Goal: Task Accomplishment & Management: Use online tool/utility

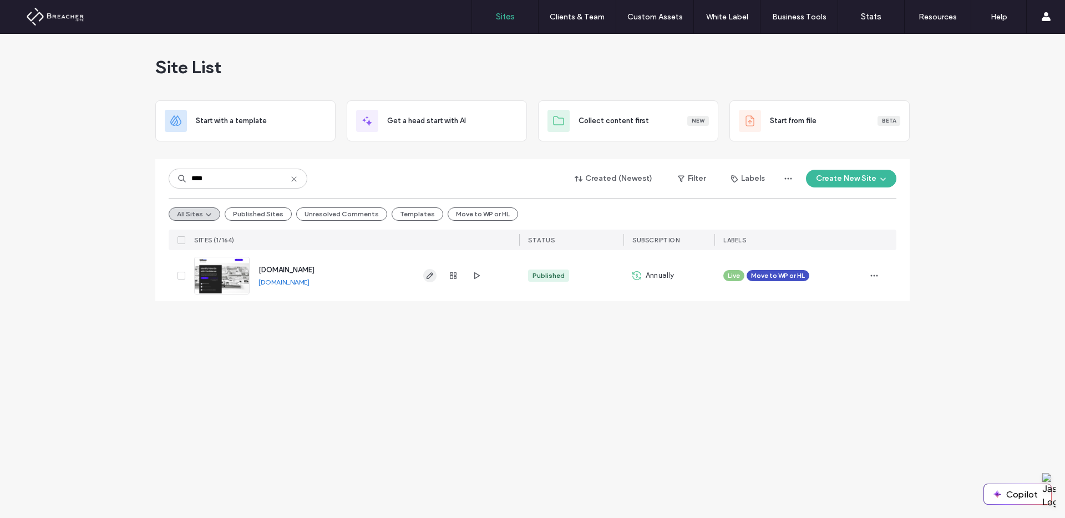
type input "****"
click at [428, 275] on icon "button" at bounding box center [429, 275] width 9 height 9
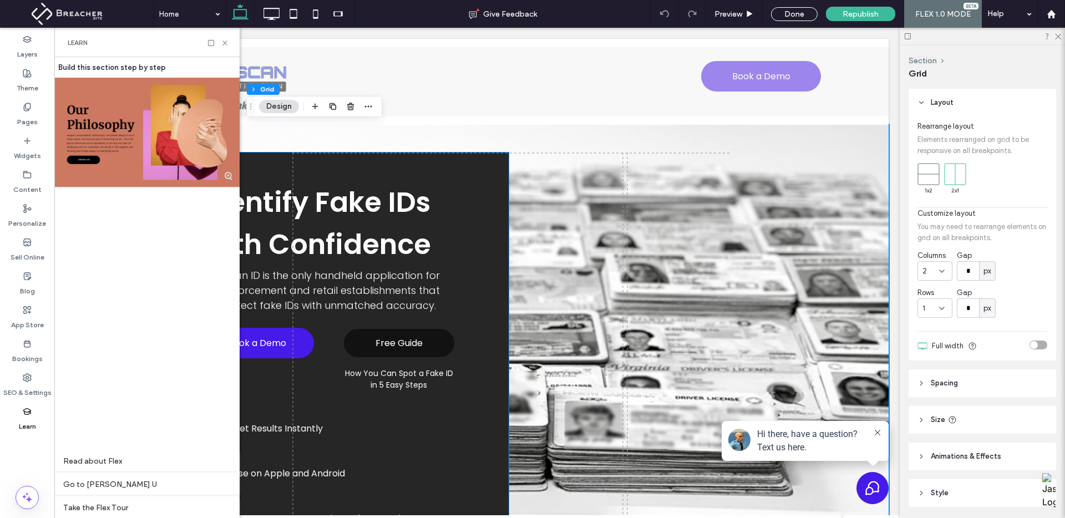
click at [407, 342] on span "Free Guide" at bounding box center [398, 342] width 47 height 25
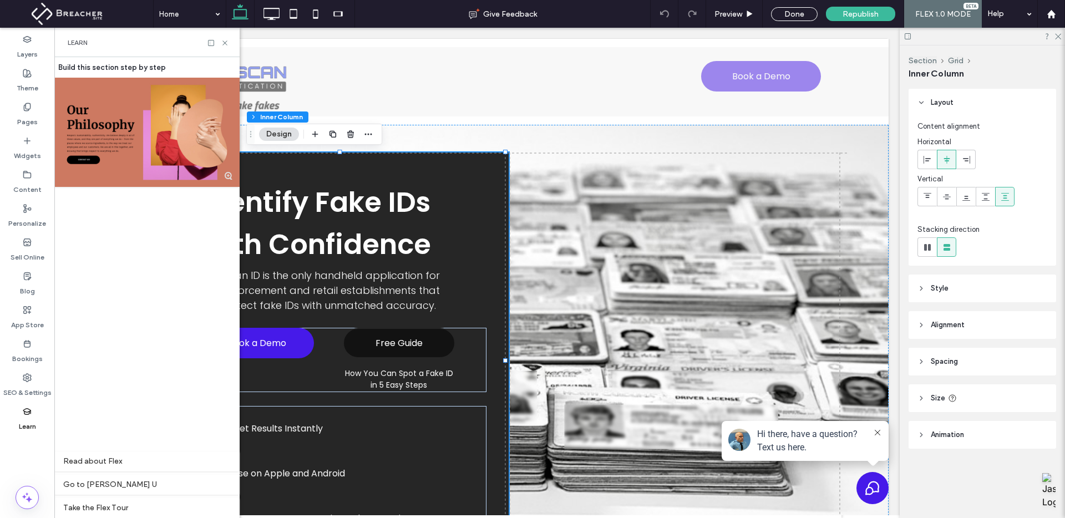
type input "**"
click at [413, 345] on span "Free Guide" at bounding box center [398, 342] width 47 height 25
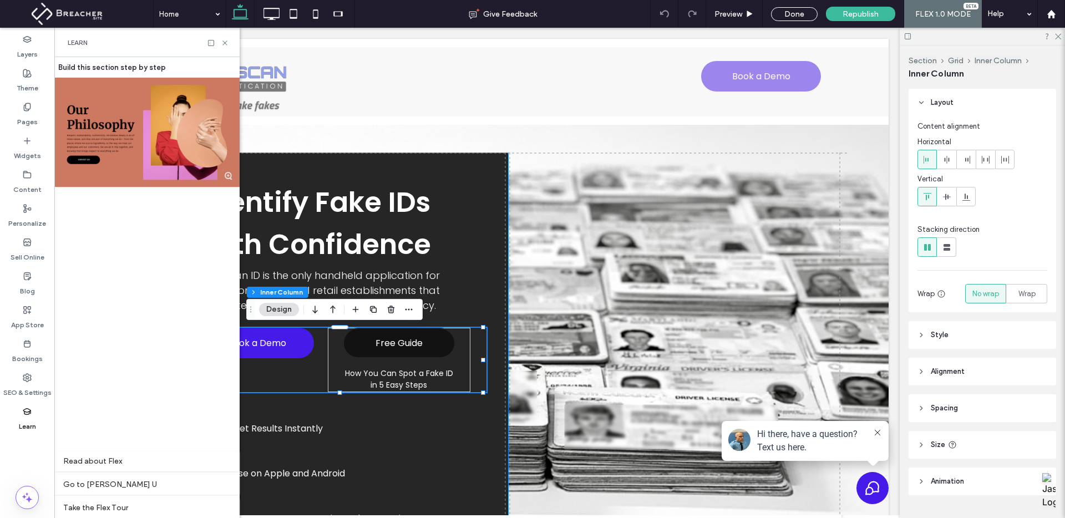
type input "**"
click at [413, 345] on span "Free Guide" at bounding box center [398, 342] width 47 height 25
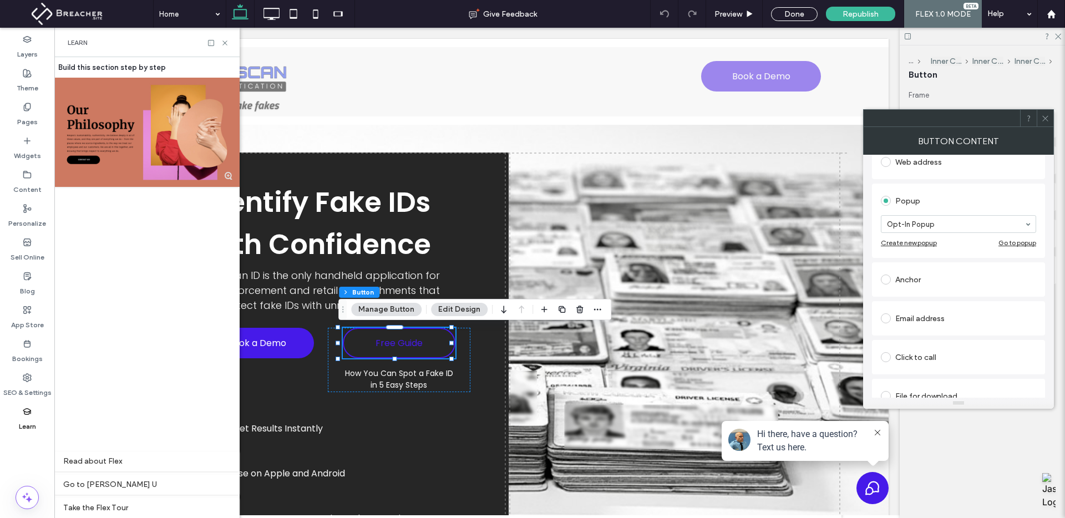
scroll to position [182, 0]
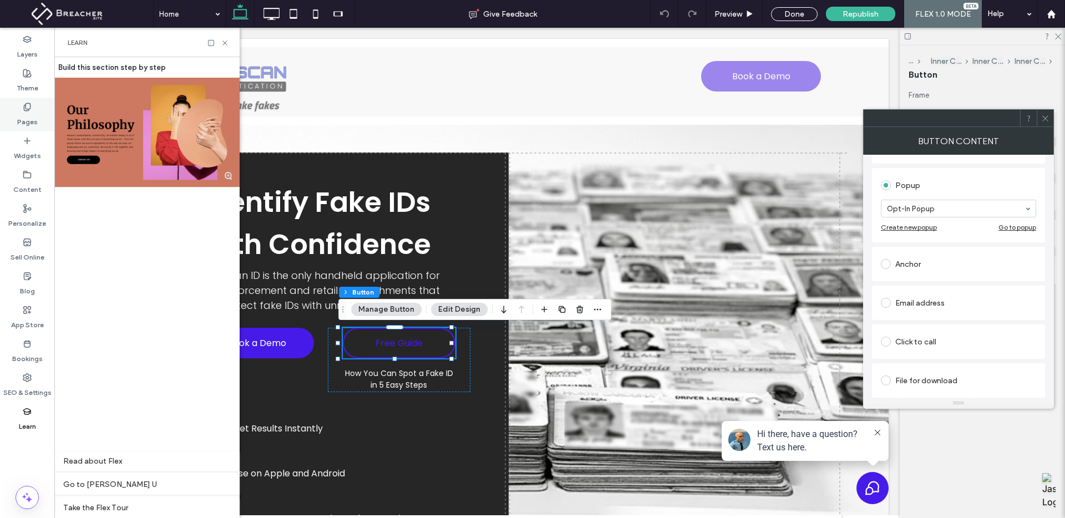
click at [26, 106] on icon at bounding box center [27, 107] width 9 height 9
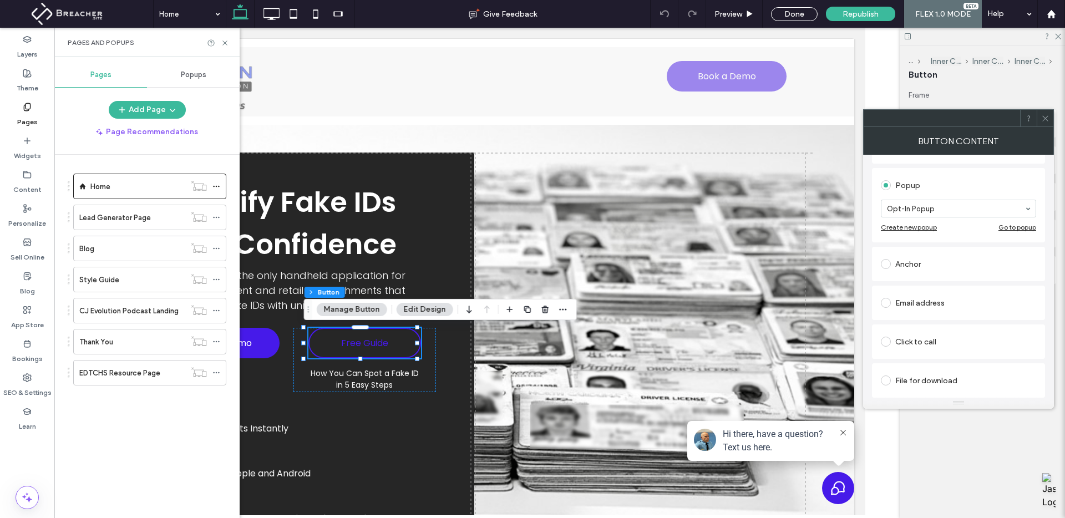
scroll to position [0, 0]
click at [181, 68] on div "Popups" at bounding box center [193, 75] width 93 height 24
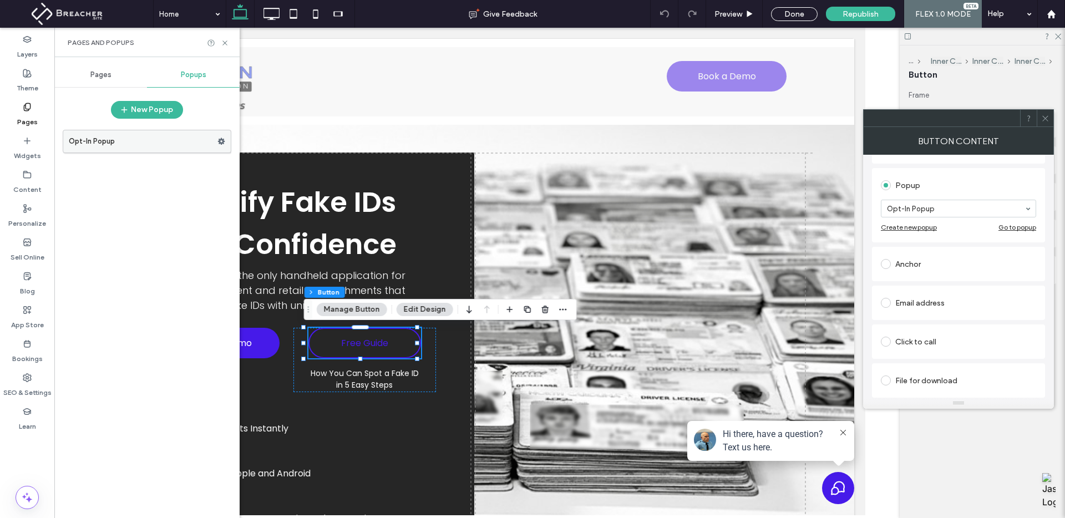
click at [128, 140] on label "Opt-In Popup" at bounding box center [143, 141] width 149 height 22
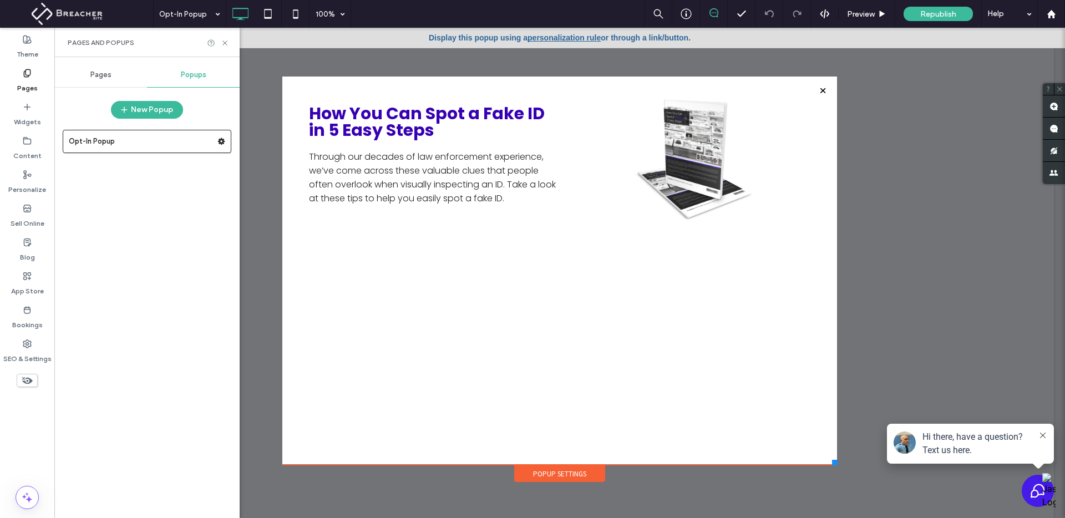
click at [114, 73] on div "Pages" at bounding box center [100, 75] width 93 height 24
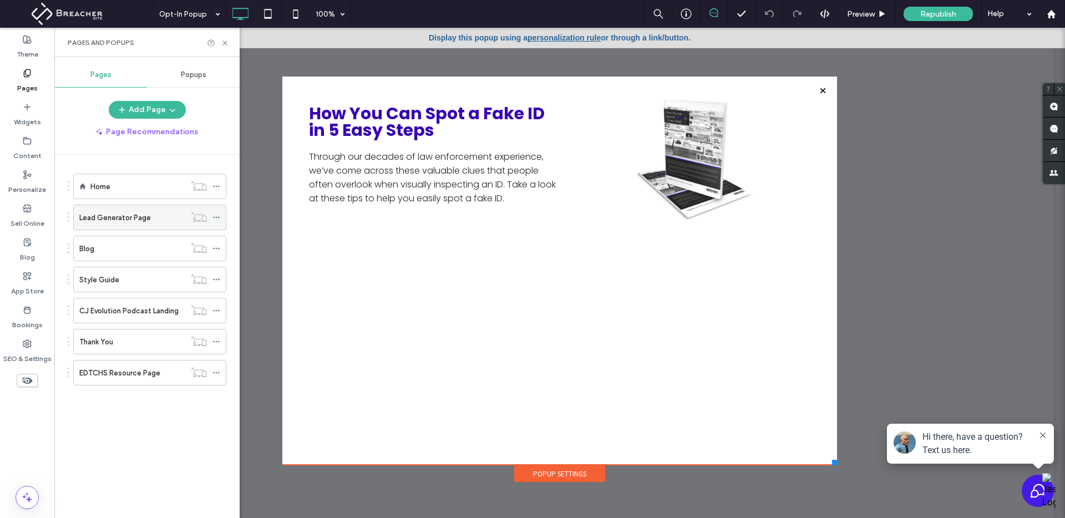
click at [140, 218] on label "Lead Generator Page" at bounding box center [115, 217] width 72 height 19
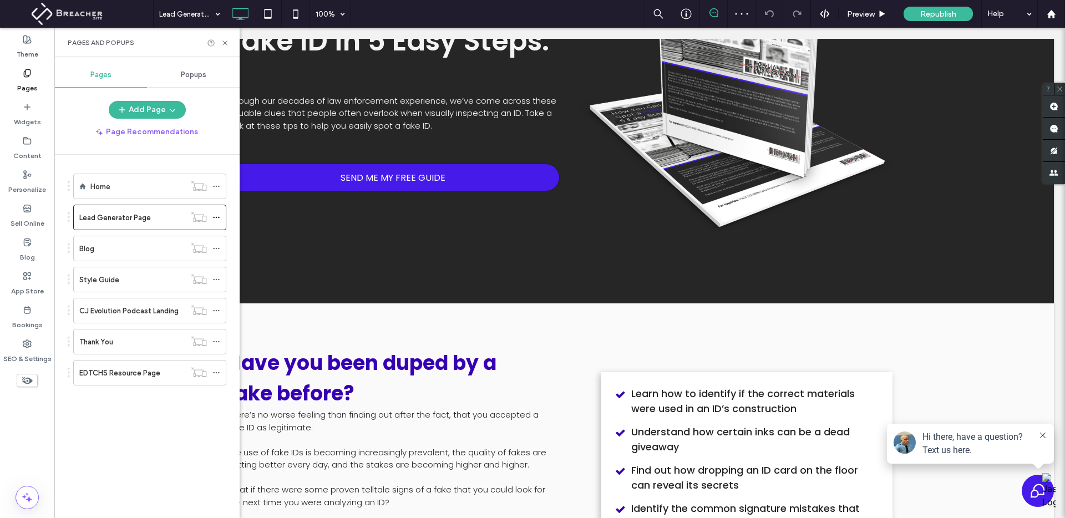
scroll to position [152, 0]
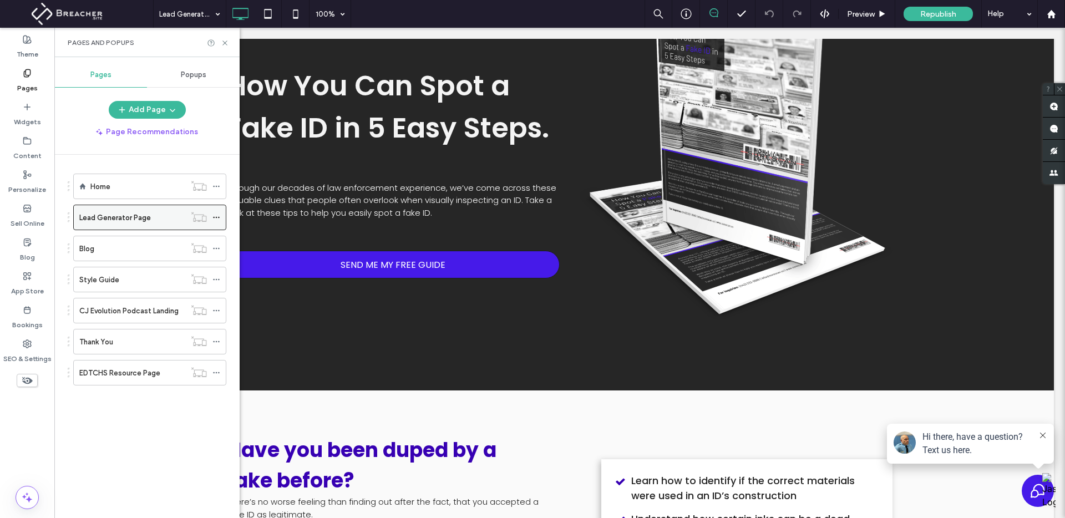
click at [216, 218] on icon at bounding box center [216, 217] width 8 height 8
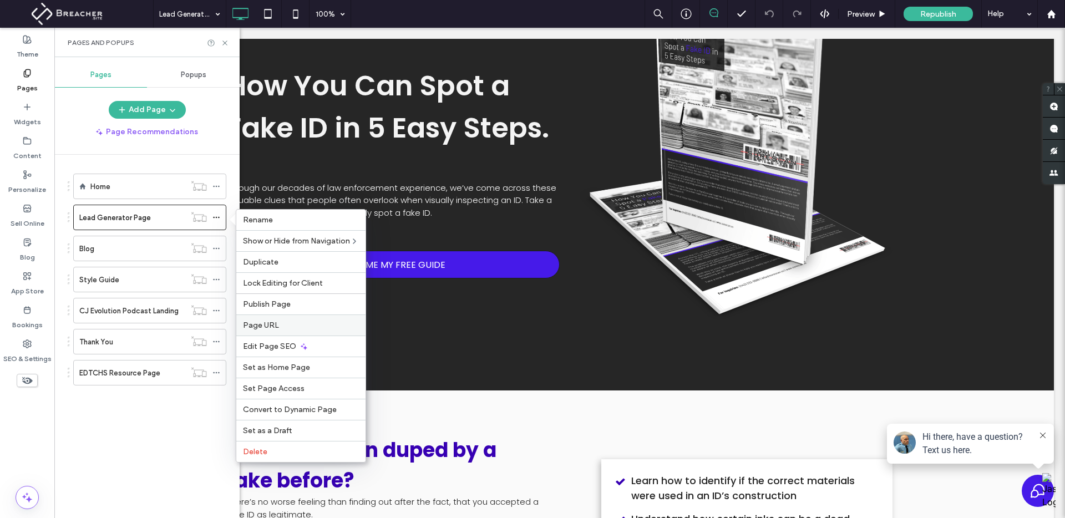
click at [281, 323] on label "Page URL" at bounding box center [301, 325] width 116 height 9
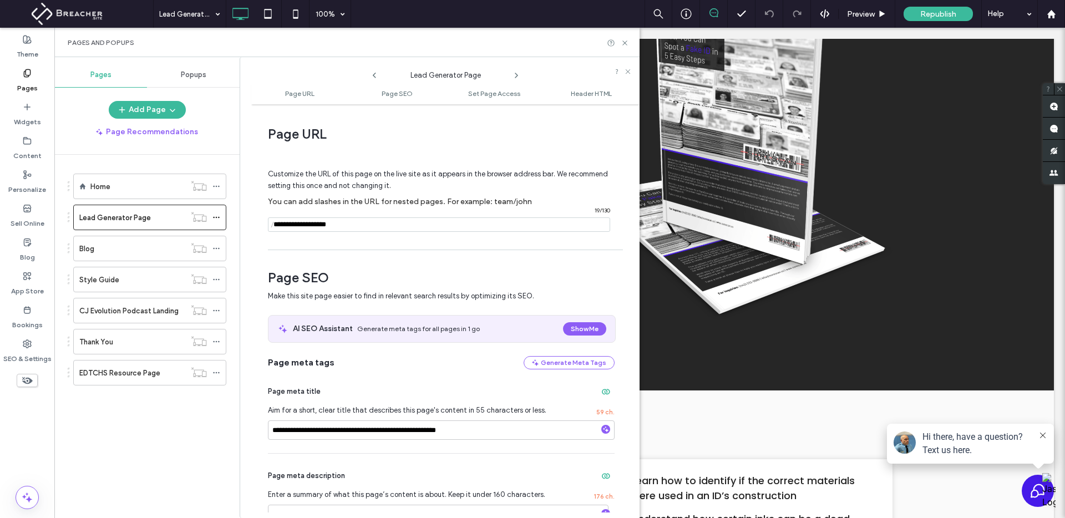
drag, startPoint x: 364, startPoint y: 225, endPoint x: 242, endPoint y: 218, distance: 121.6
click at [242, 218] on div "**********" at bounding box center [440, 287] width 400 height 461
click at [624, 44] on icon at bounding box center [625, 43] width 8 height 8
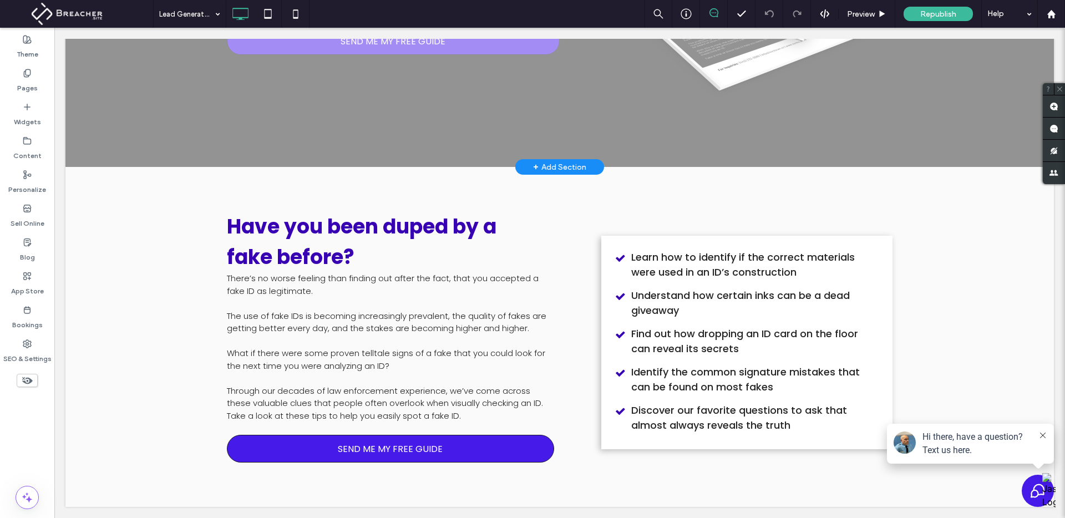
scroll to position [14, 0]
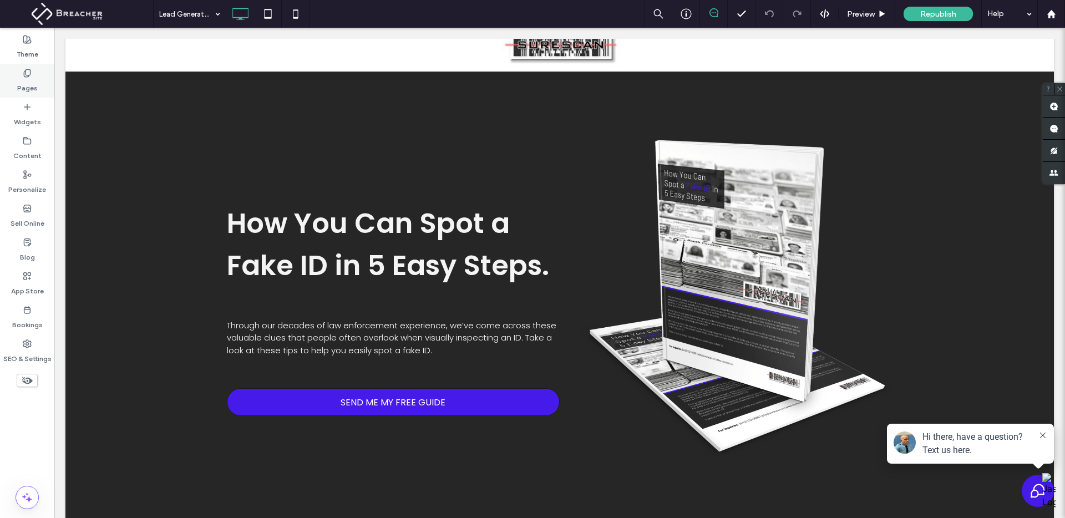
click at [29, 78] on label "Pages" at bounding box center [27, 86] width 21 height 16
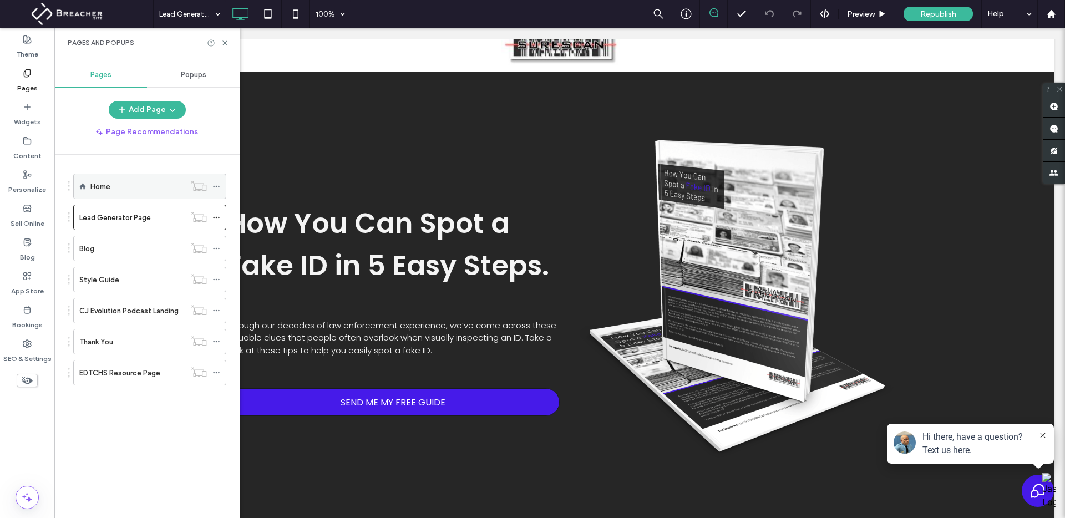
click at [90, 191] on label "Home" at bounding box center [100, 186] width 20 height 19
click at [225, 39] on div at bounding box center [532, 259] width 1065 height 518
click at [225, 43] on div at bounding box center [532, 259] width 1065 height 518
click at [222, 44] on icon at bounding box center [225, 43] width 8 height 8
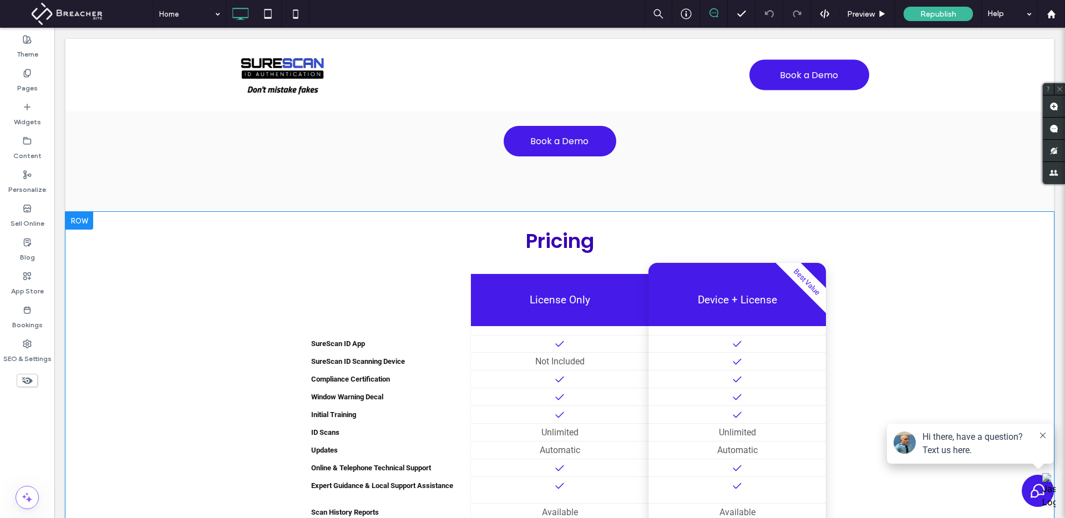
scroll to position [3175, 0]
click at [76, 218] on div at bounding box center [79, 220] width 28 height 18
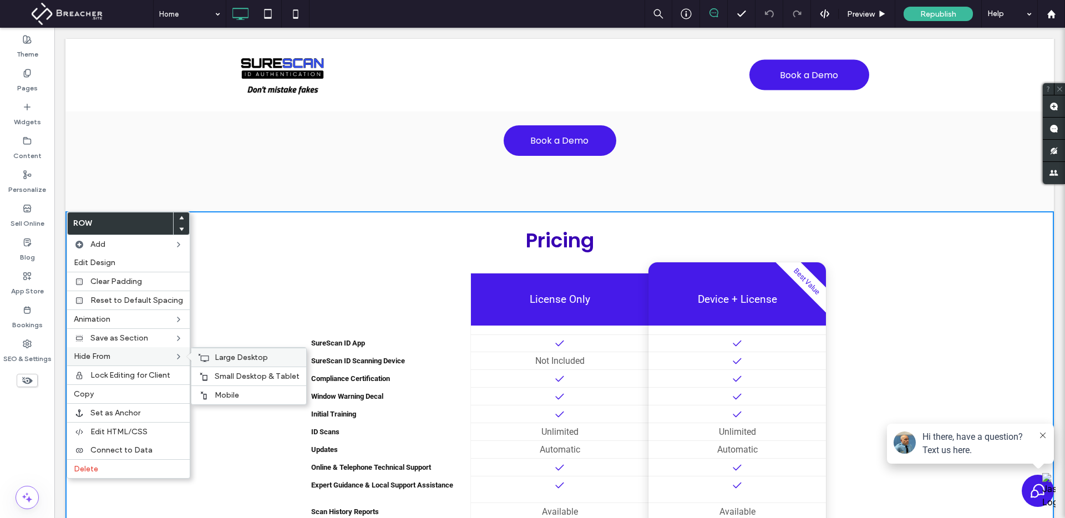
click at [232, 357] on span "Large Desktop" at bounding box center [241, 357] width 53 height 9
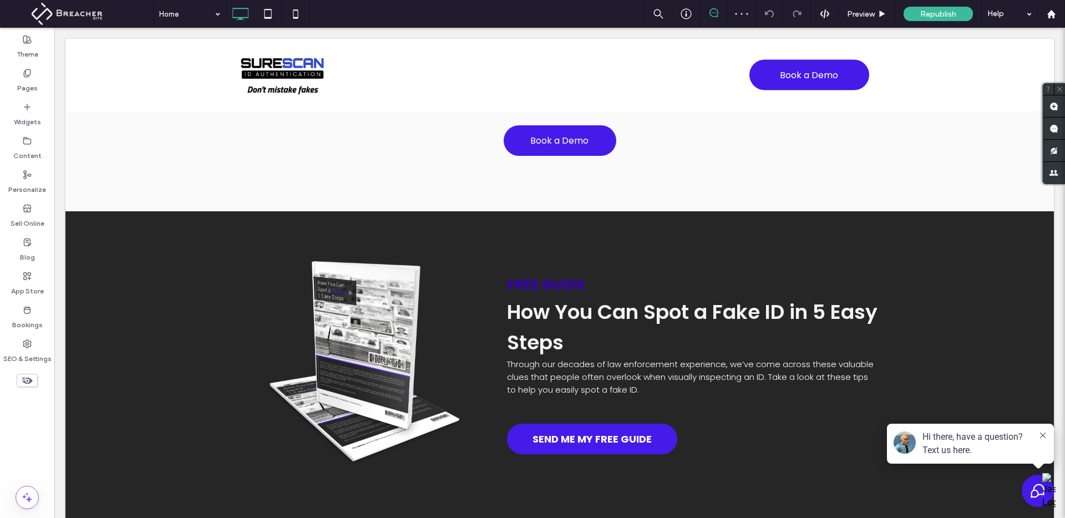
click at [32, 379] on icon at bounding box center [27, 380] width 12 height 12
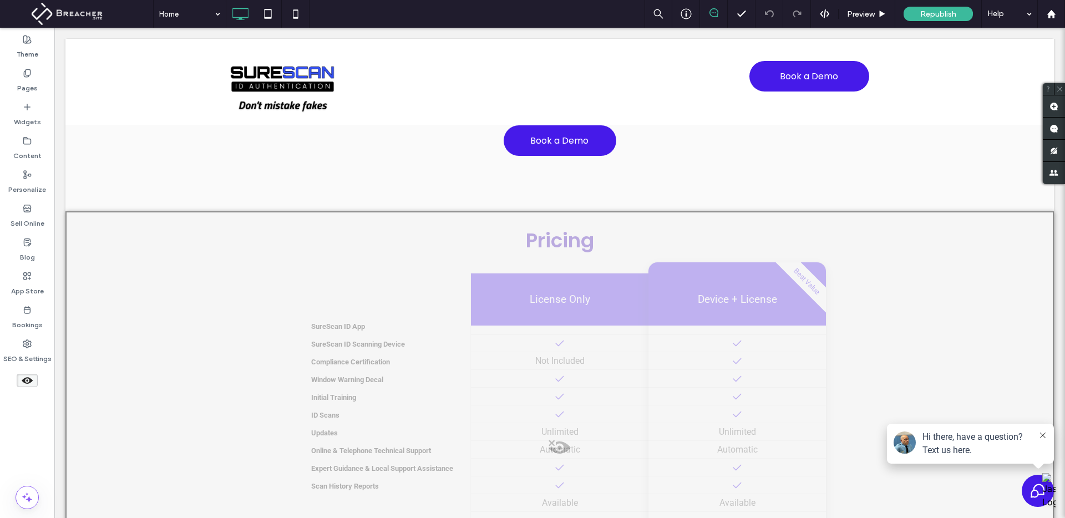
click at [109, 228] on div at bounding box center [559, 464] width 988 height 506
click at [124, 241] on button "Yes" at bounding box center [125, 243] width 34 height 14
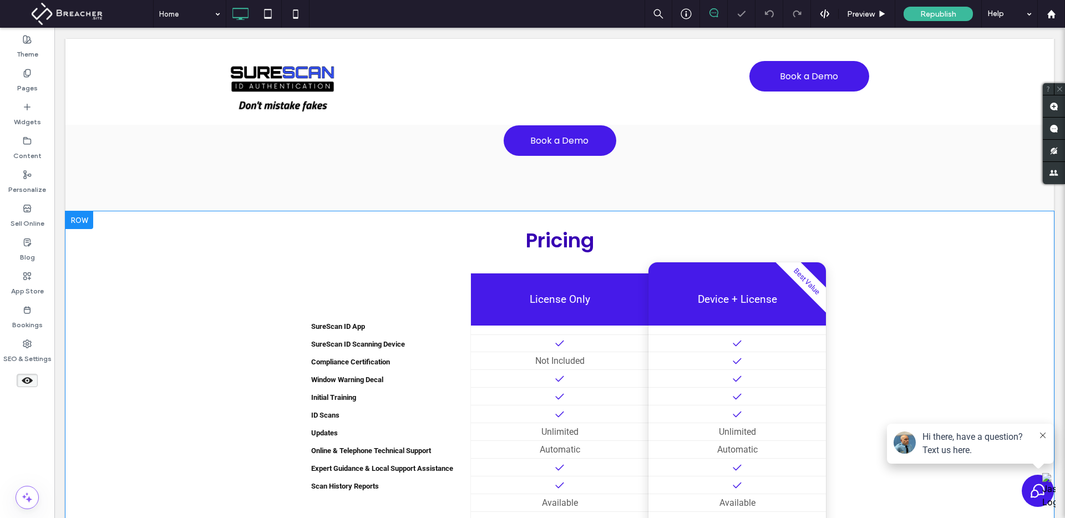
click at [90, 223] on div at bounding box center [79, 220] width 28 height 18
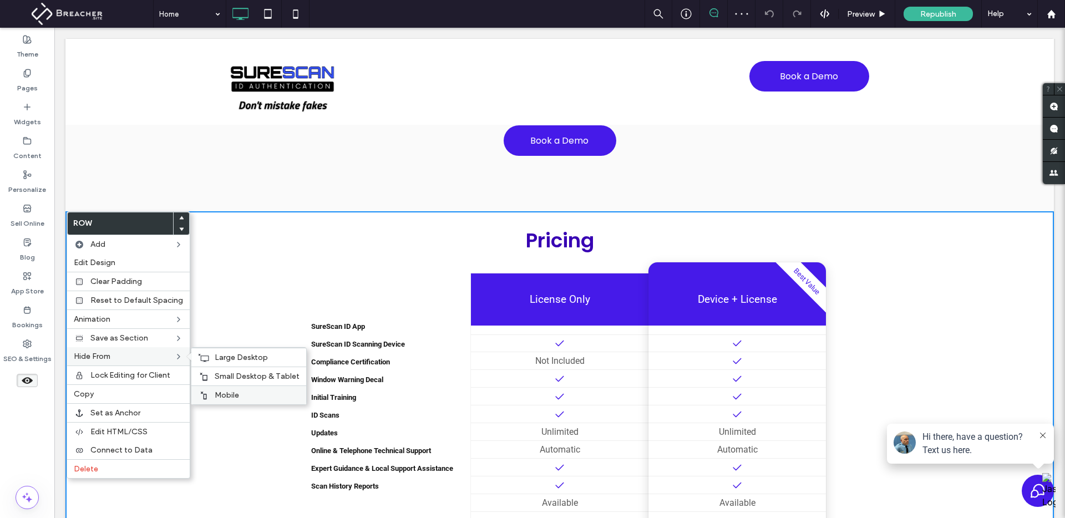
click at [215, 394] on span "Mobile" at bounding box center [227, 394] width 24 height 9
click at [224, 394] on span "Mobile" at bounding box center [227, 394] width 24 height 9
click at [215, 356] on span "Large Desktop" at bounding box center [241, 357] width 53 height 9
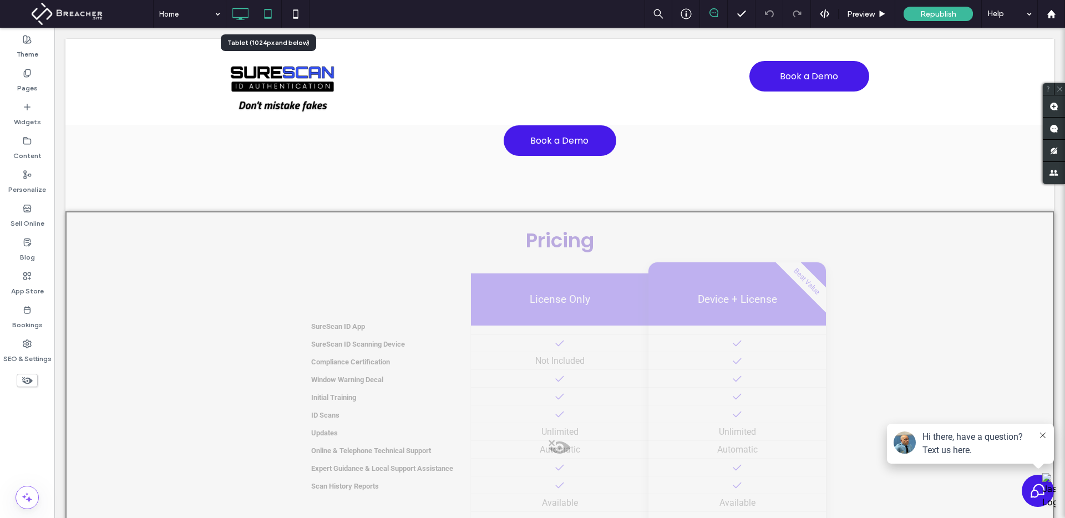
click at [274, 12] on icon at bounding box center [268, 14] width 22 height 22
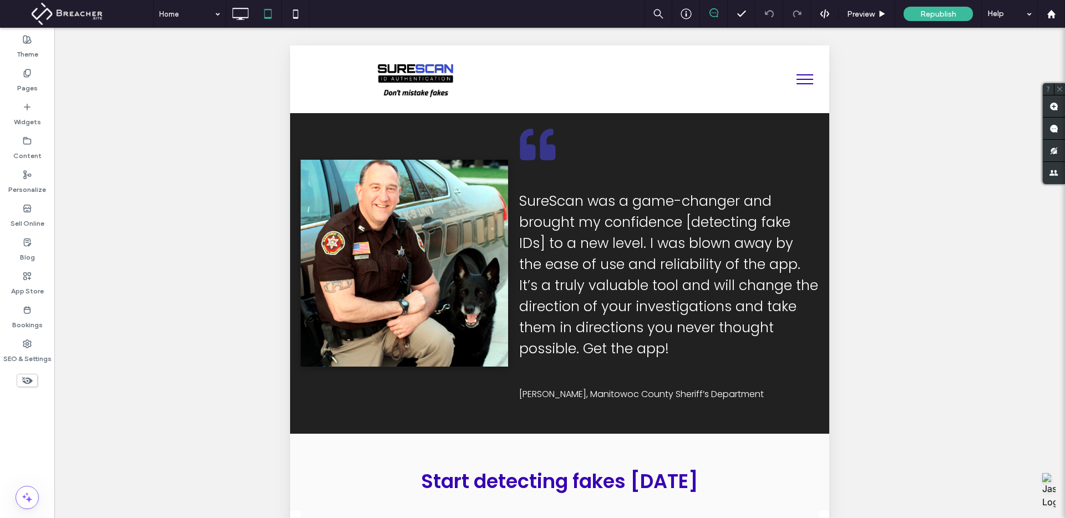
scroll to position [3147, 0]
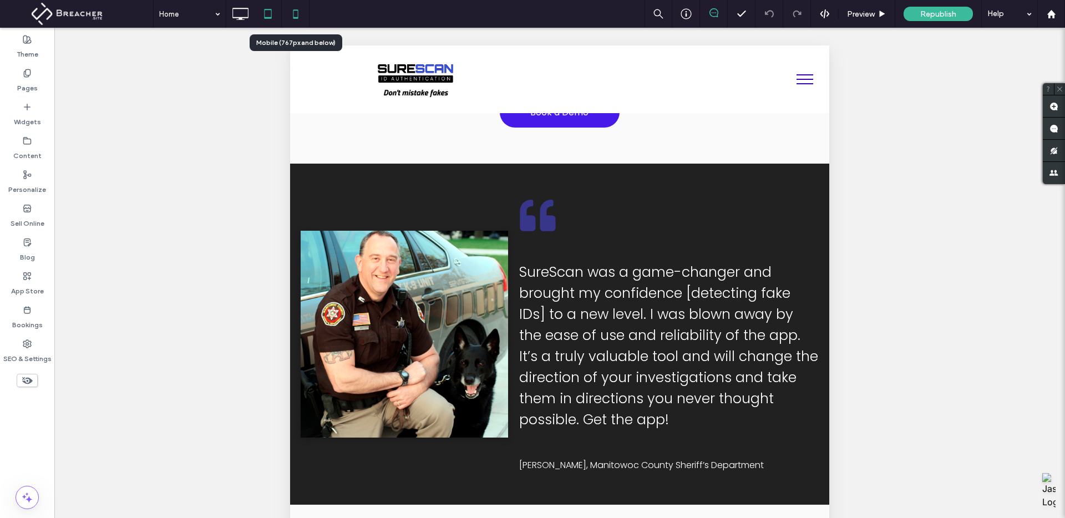
click at [302, 16] on icon at bounding box center [295, 14] width 22 height 22
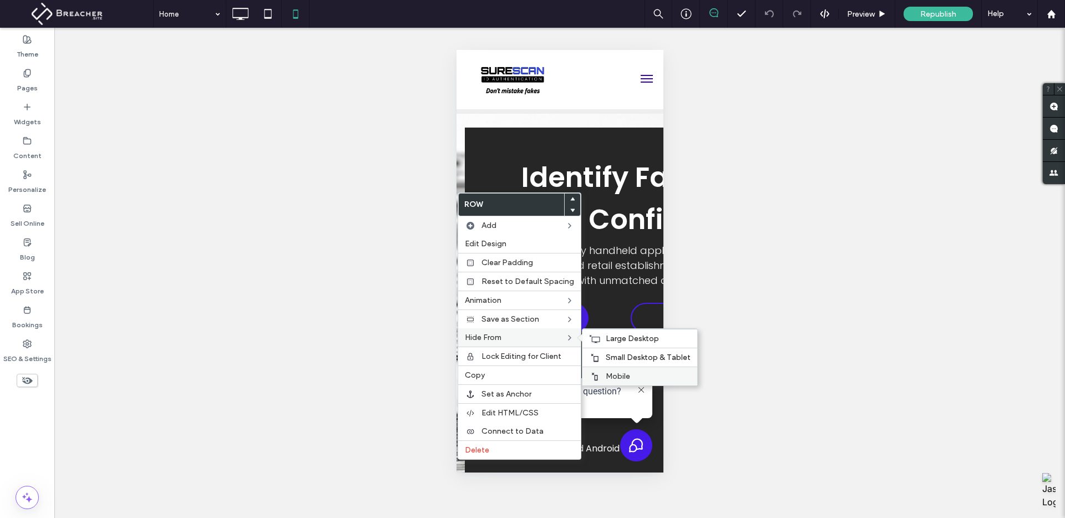
click at [615, 372] on span "Mobile" at bounding box center [618, 376] width 24 height 9
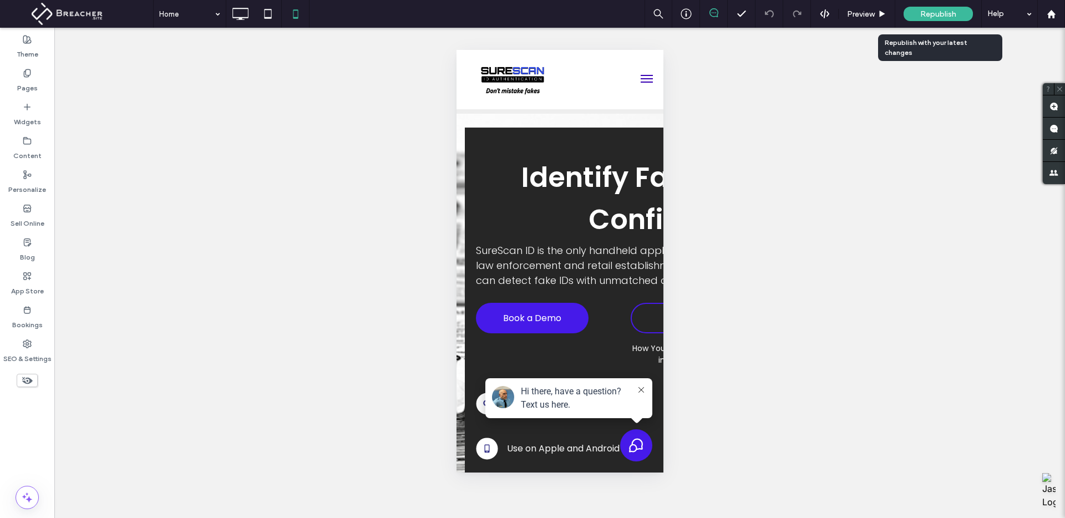
click at [950, 12] on span "Republish" at bounding box center [938, 13] width 36 height 9
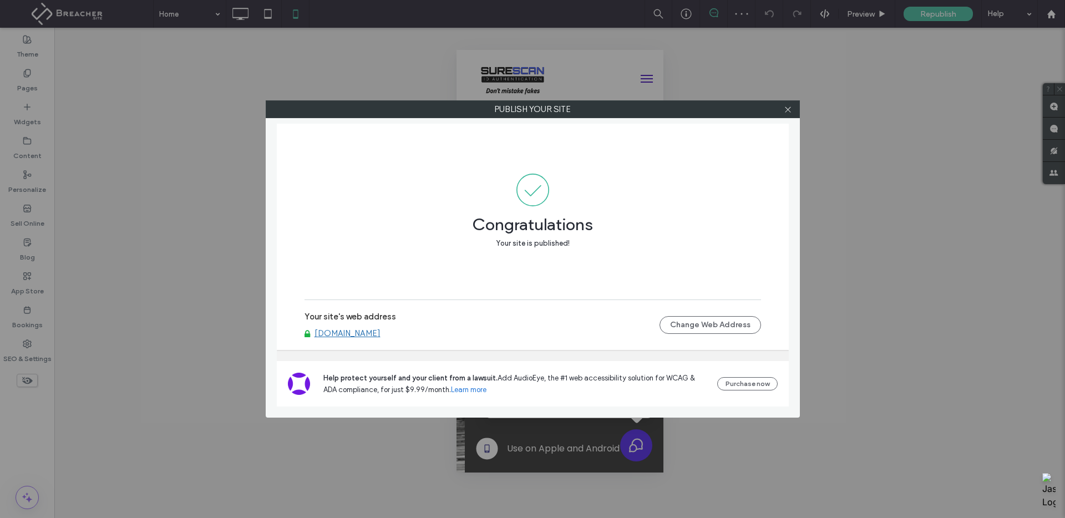
click at [367, 329] on link "[DOMAIN_NAME]" at bounding box center [347, 333] width 66 height 10
click at [787, 112] on icon at bounding box center [788, 109] width 8 height 8
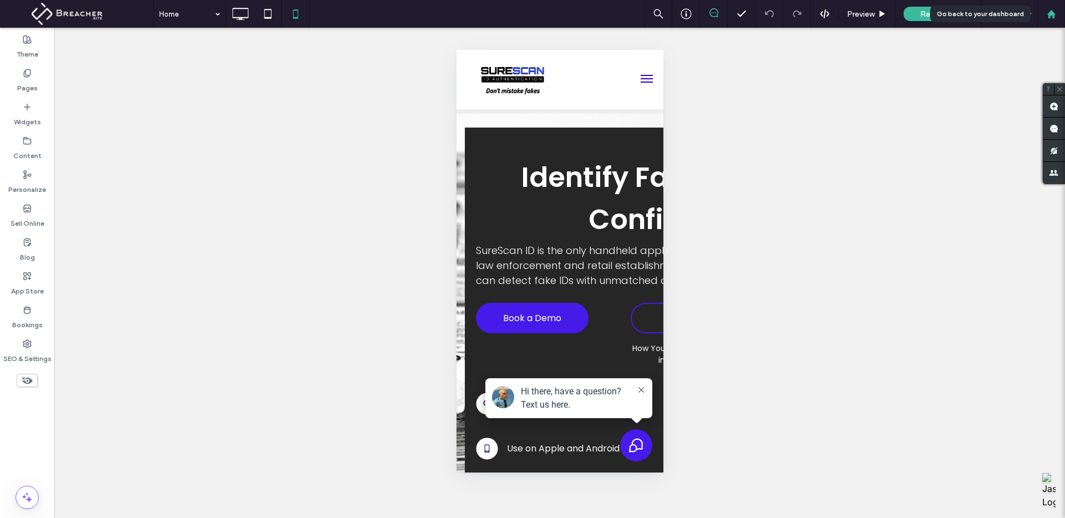
click at [1048, 13] on use at bounding box center [1050, 13] width 8 height 8
